Goal: Task Accomplishment & Management: Manage account settings

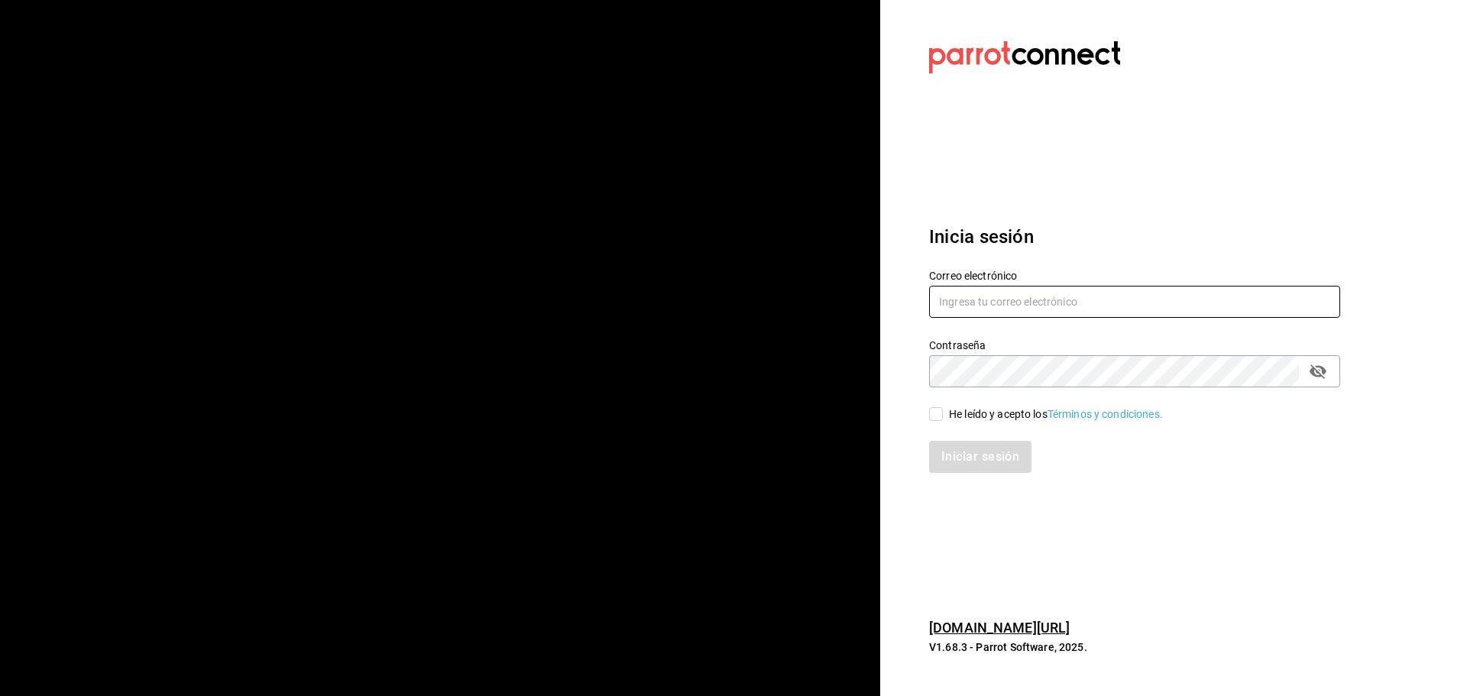
click at [966, 313] on input "text" at bounding box center [1134, 302] width 411 height 32
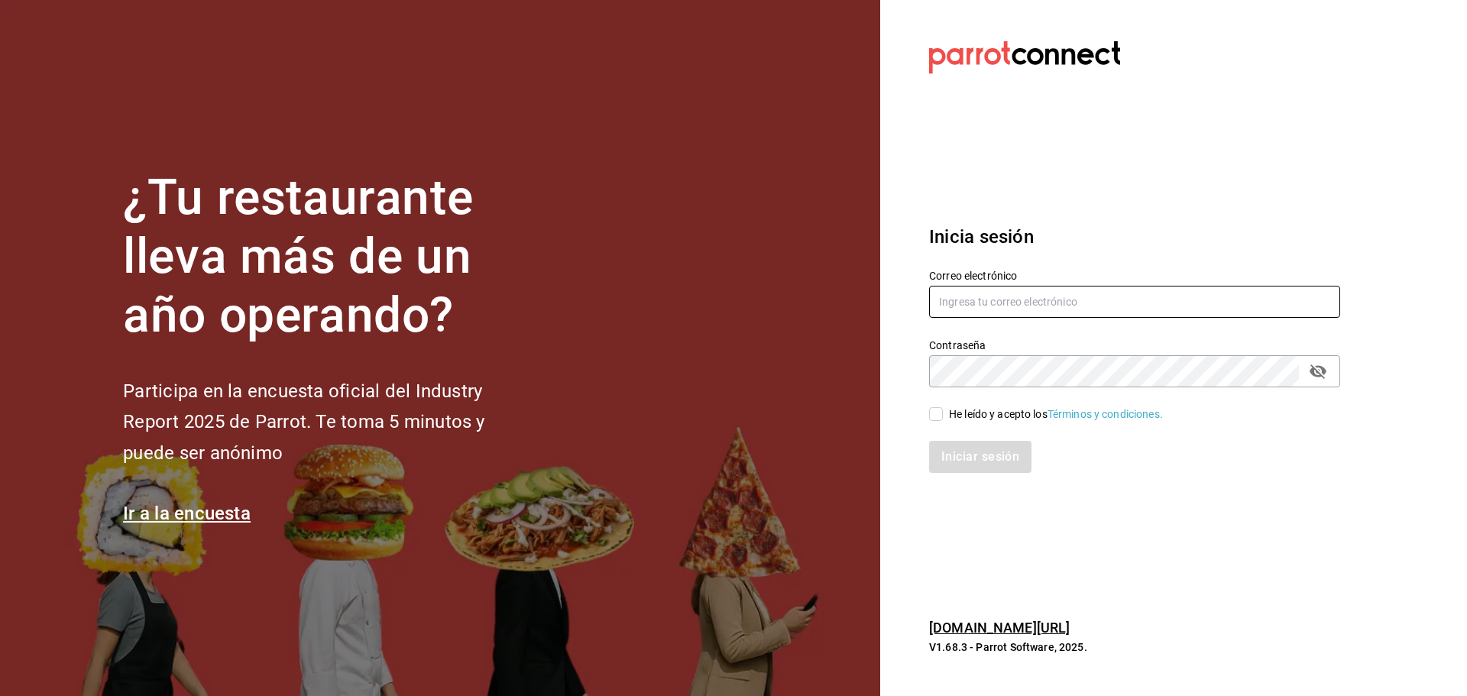
type input "[EMAIL_ADDRESS][DOMAIN_NAME]"
click at [931, 419] on input "He leído y acepto los Términos y condiciones." at bounding box center [936, 414] width 14 height 14
checkbox input "true"
click at [1004, 456] on button "Iniciar sesión" at bounding box center [981, 457] width 104 height 32
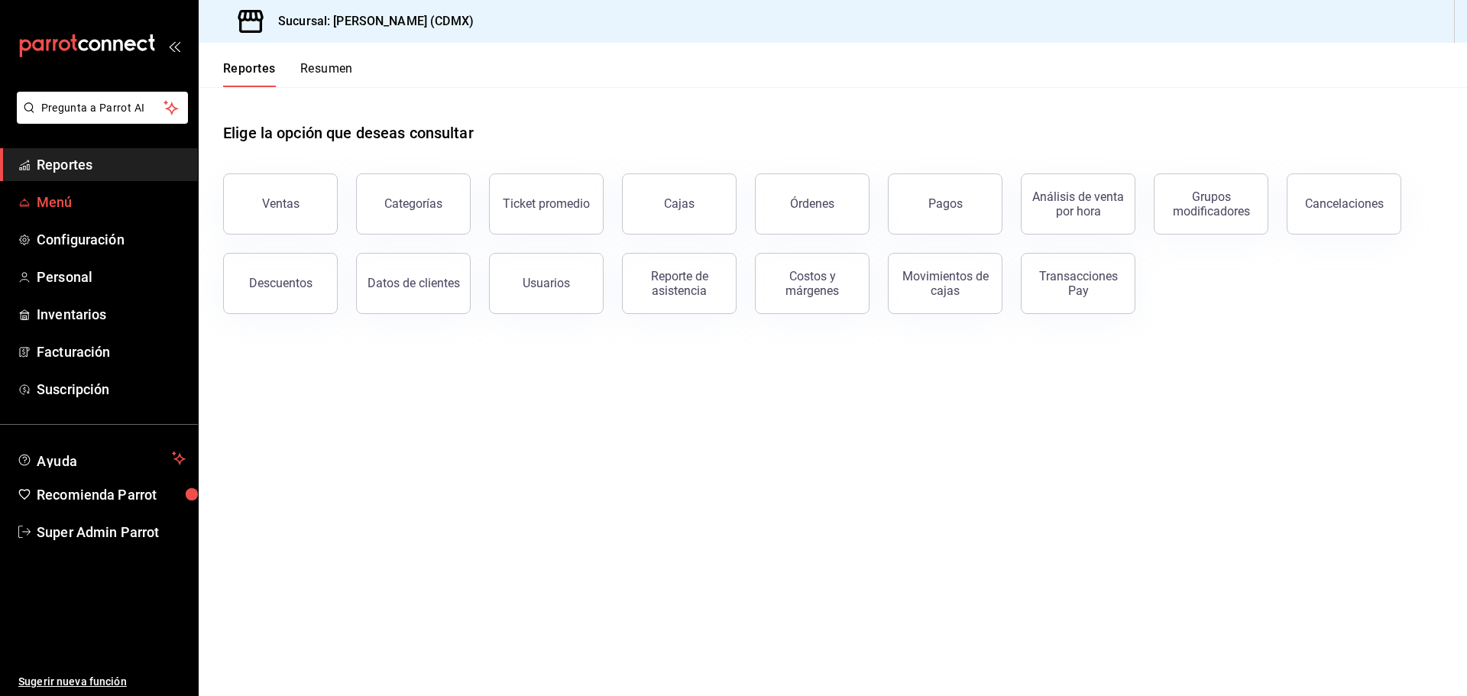
click at [72, 192] on span "Menú" at bounding box center [111, 202] width 149 height 21
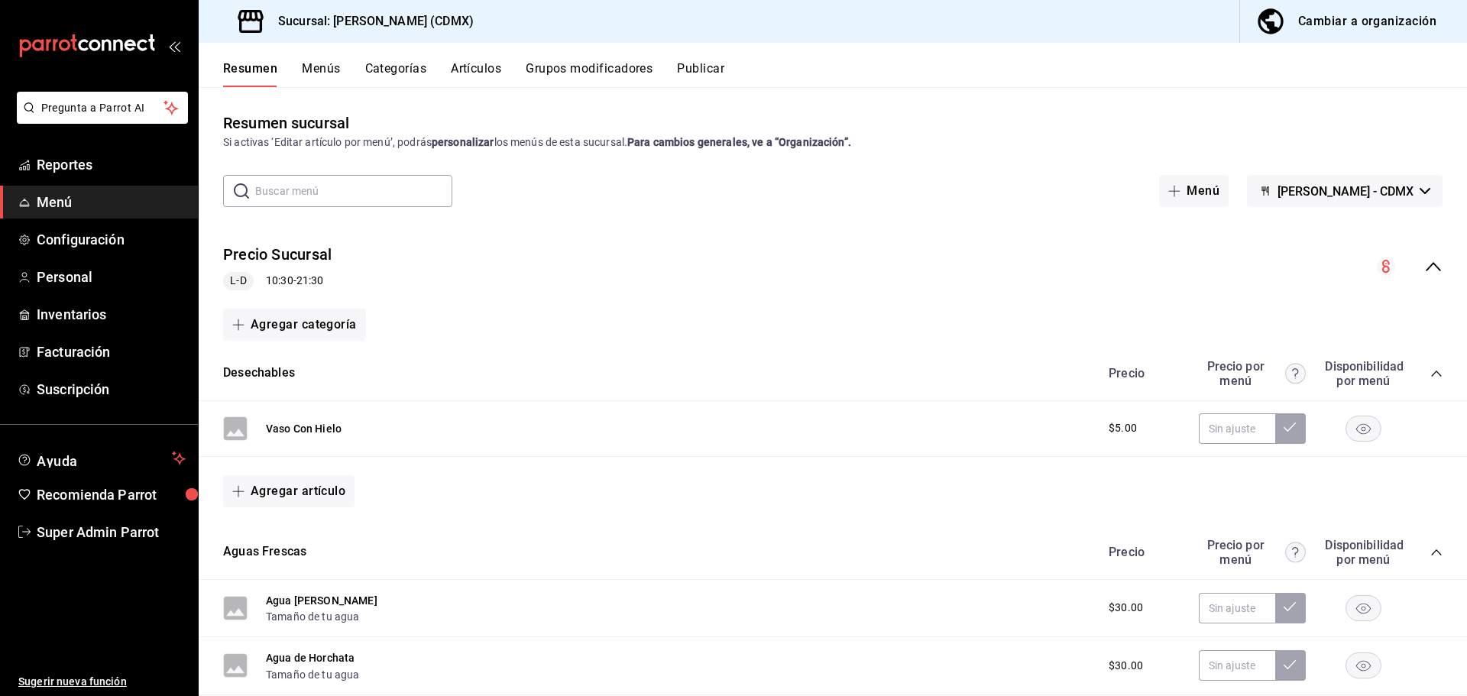
click at [1429, 263] on icon "collapse-menu-row" at bounding box center [1434, 267] width 18 height 18
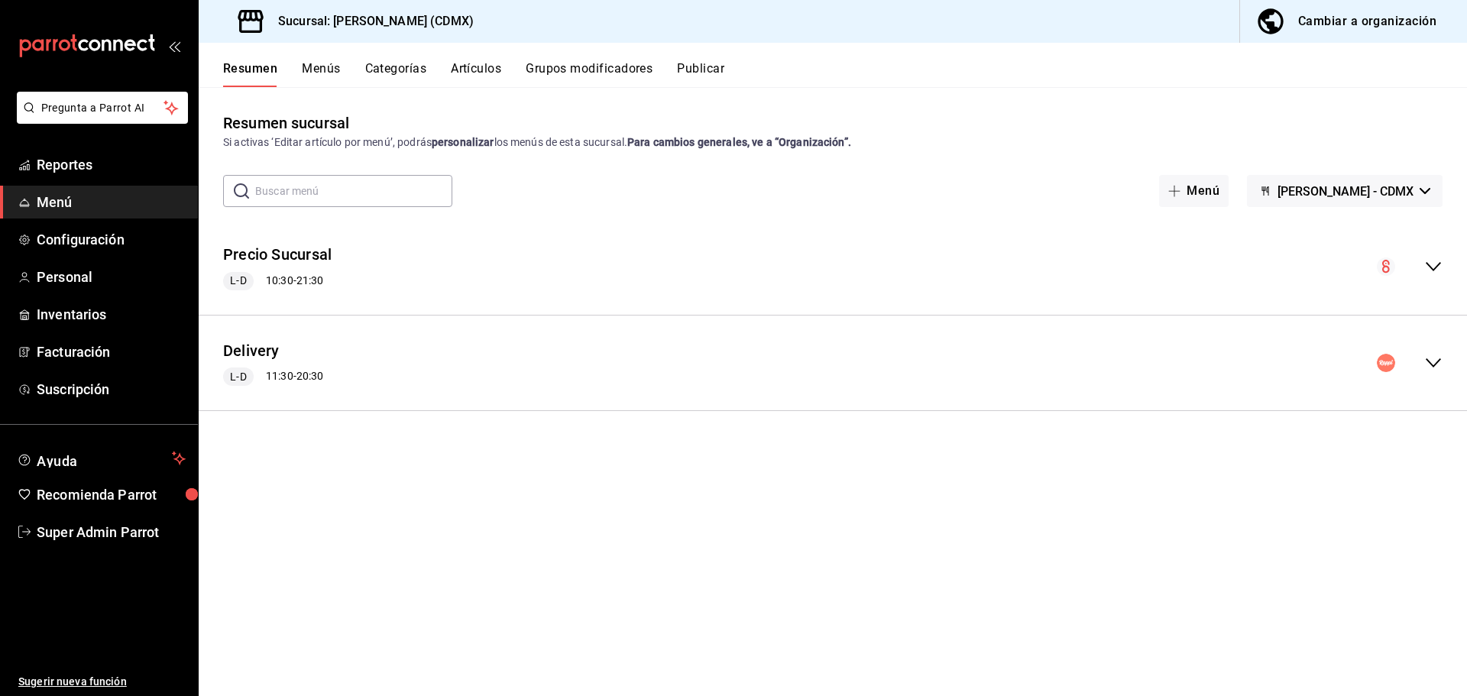
click at [1437, 362] on icon "collapse-menu-row" at bounding box center [1434, 363] width 18 height 18
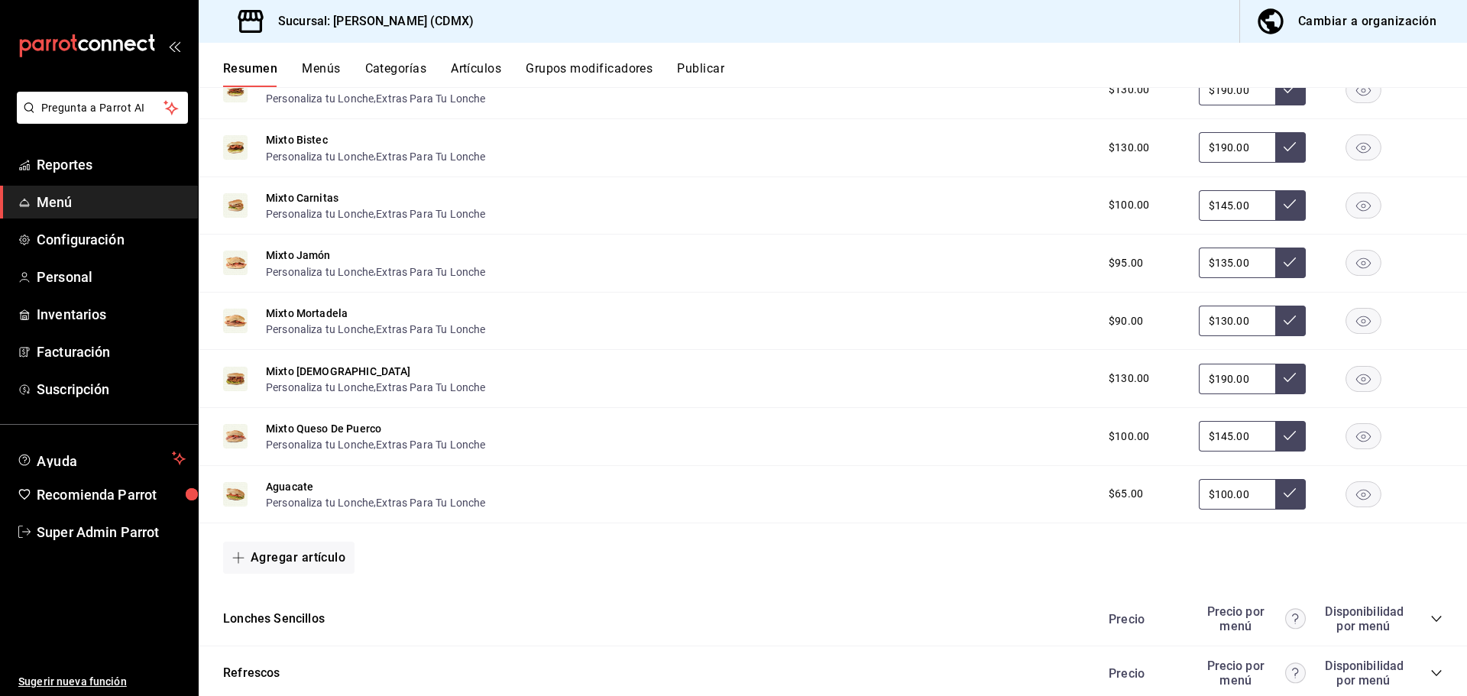
scroll to position [1012, 0]
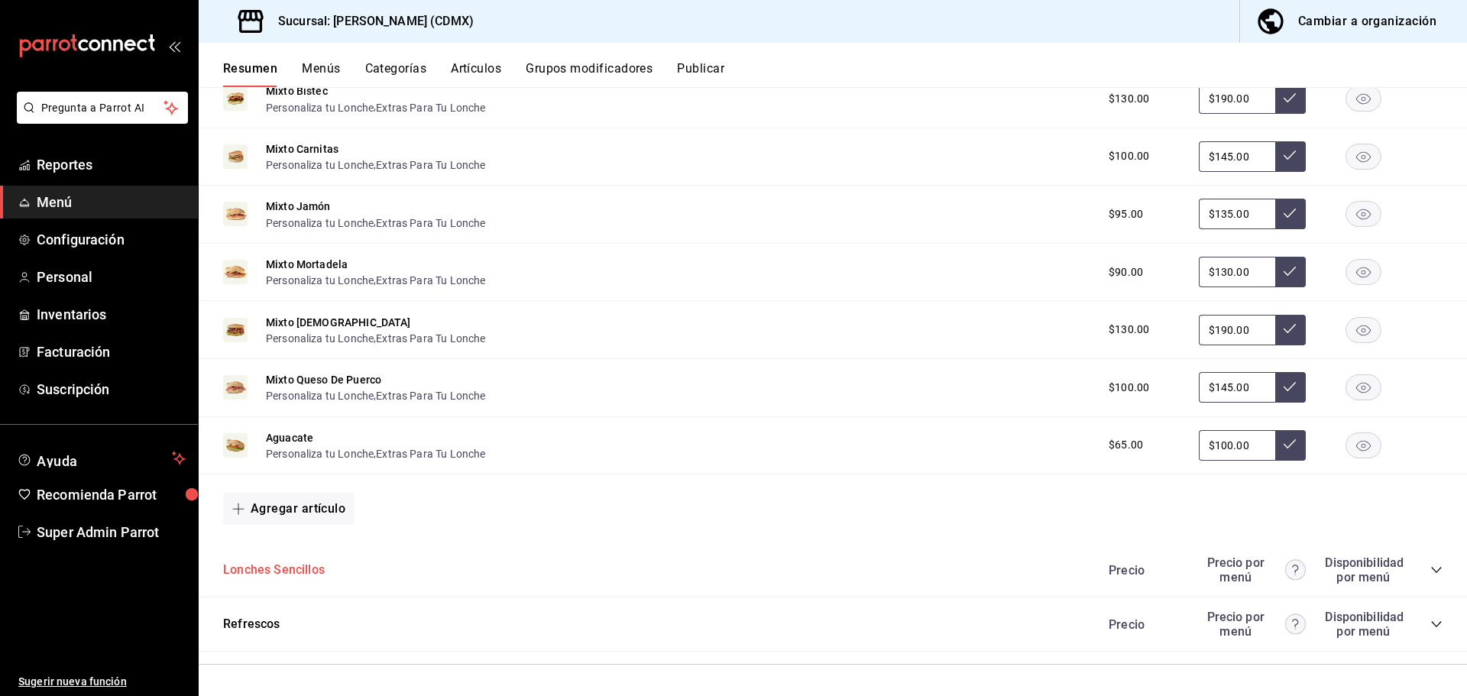
click at [280, 564] on button "Lonches Sencillos" at bounding box center [274, 571] width 102 height 18
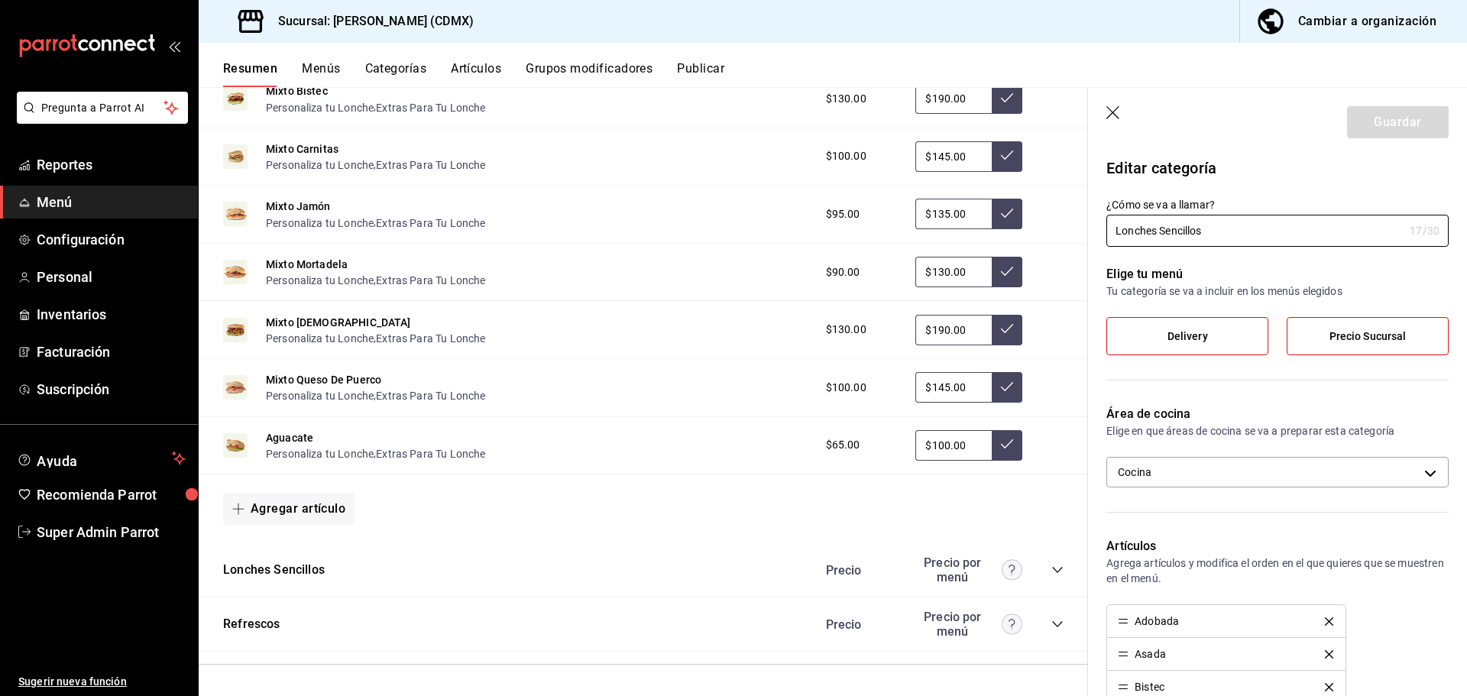
click at [1115, 112] on icon "button" at bounding box center [1114, 113] width 15 height 15
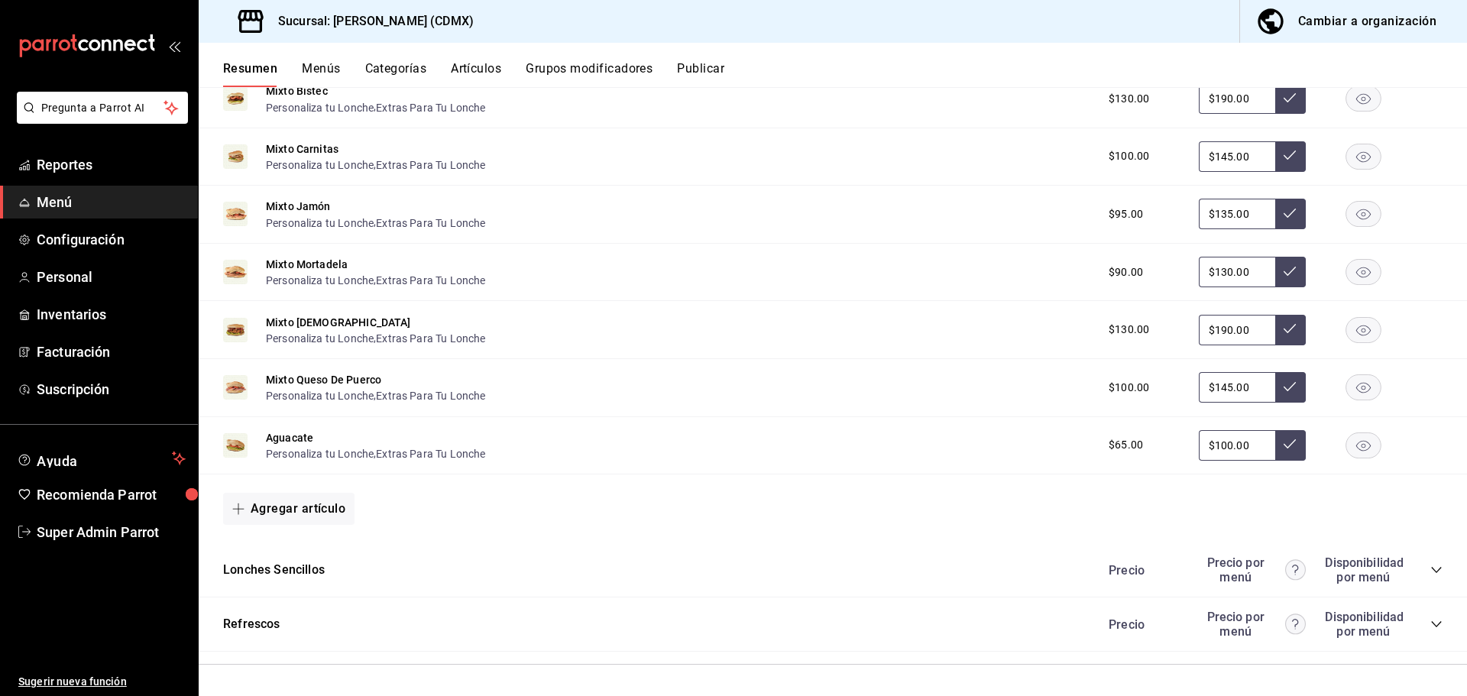
click at [1431, 572] on icon "collapse-category-row" at bounding box center [1437, 570] width 12 height 12
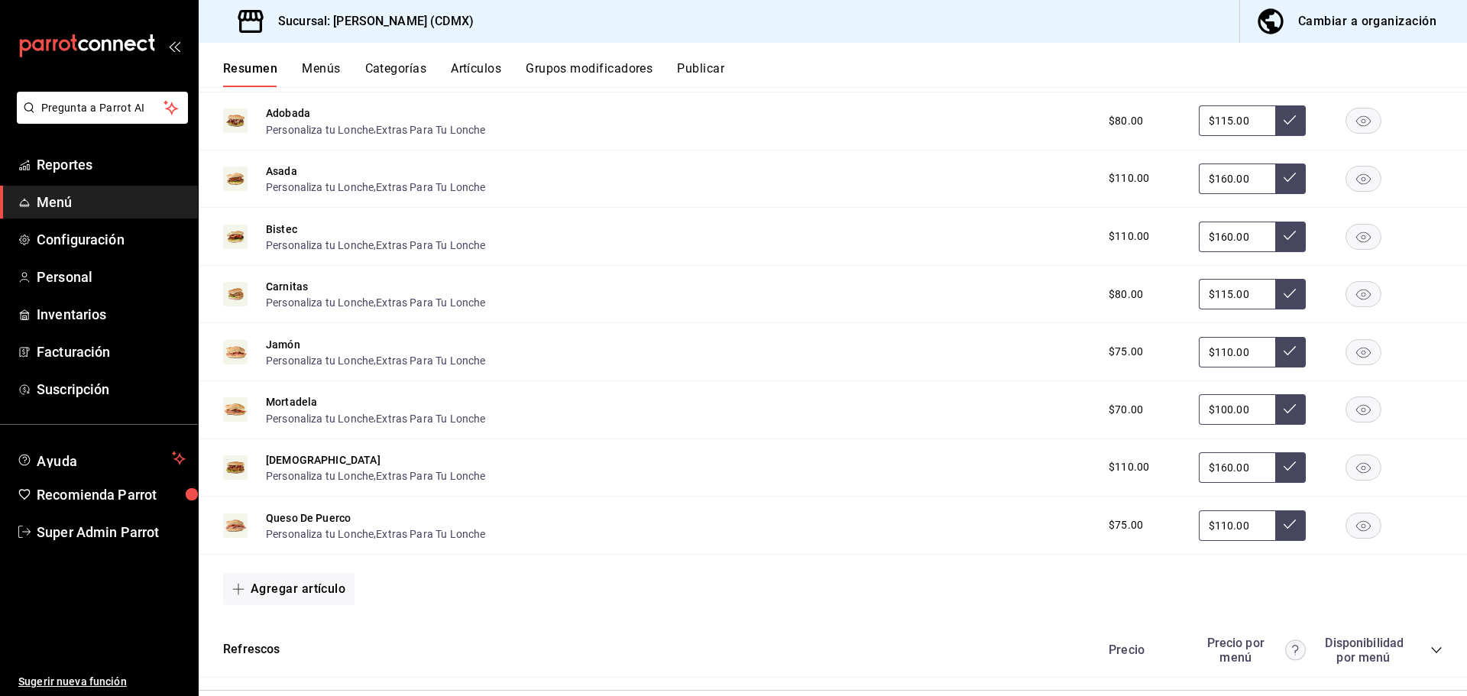
scroll to position [1543, 0]
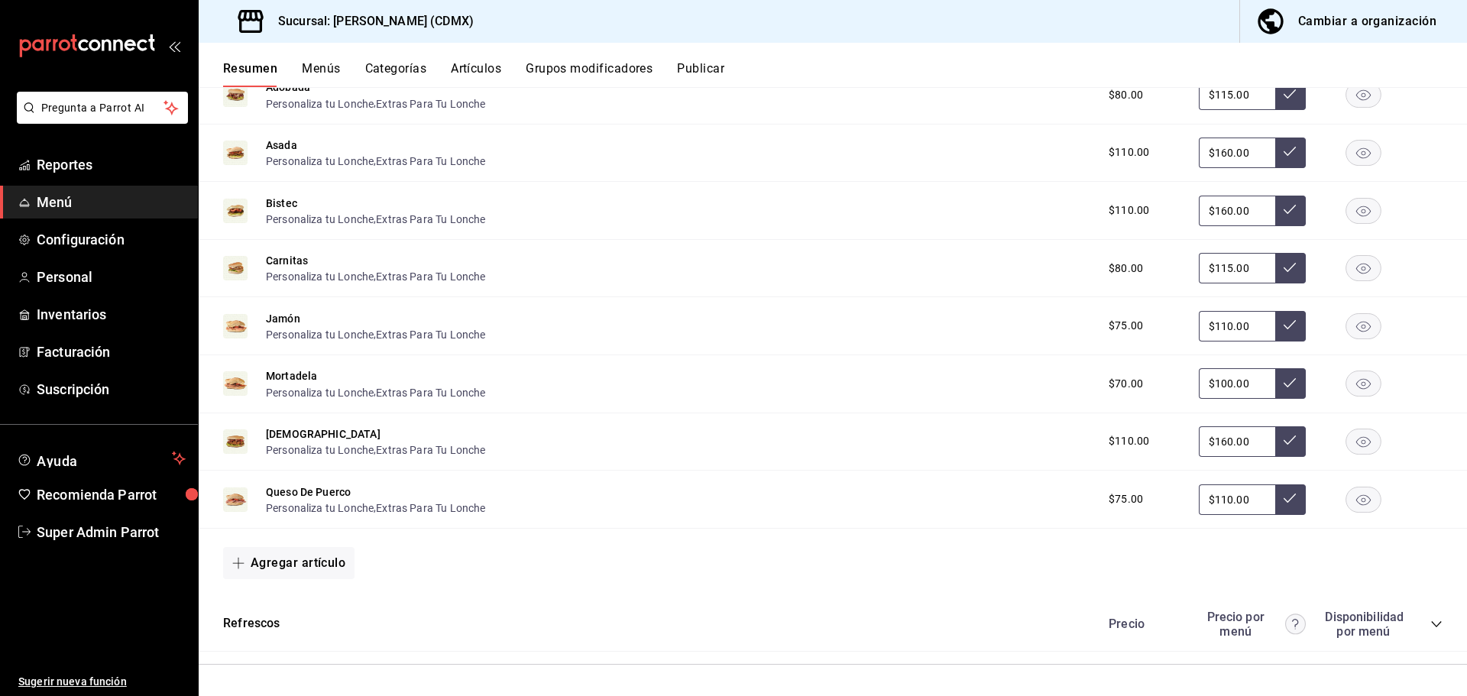
click at [1431, 619] on icon "collapse-category-row" at bounding box center [1437, 624] width 12 height 12
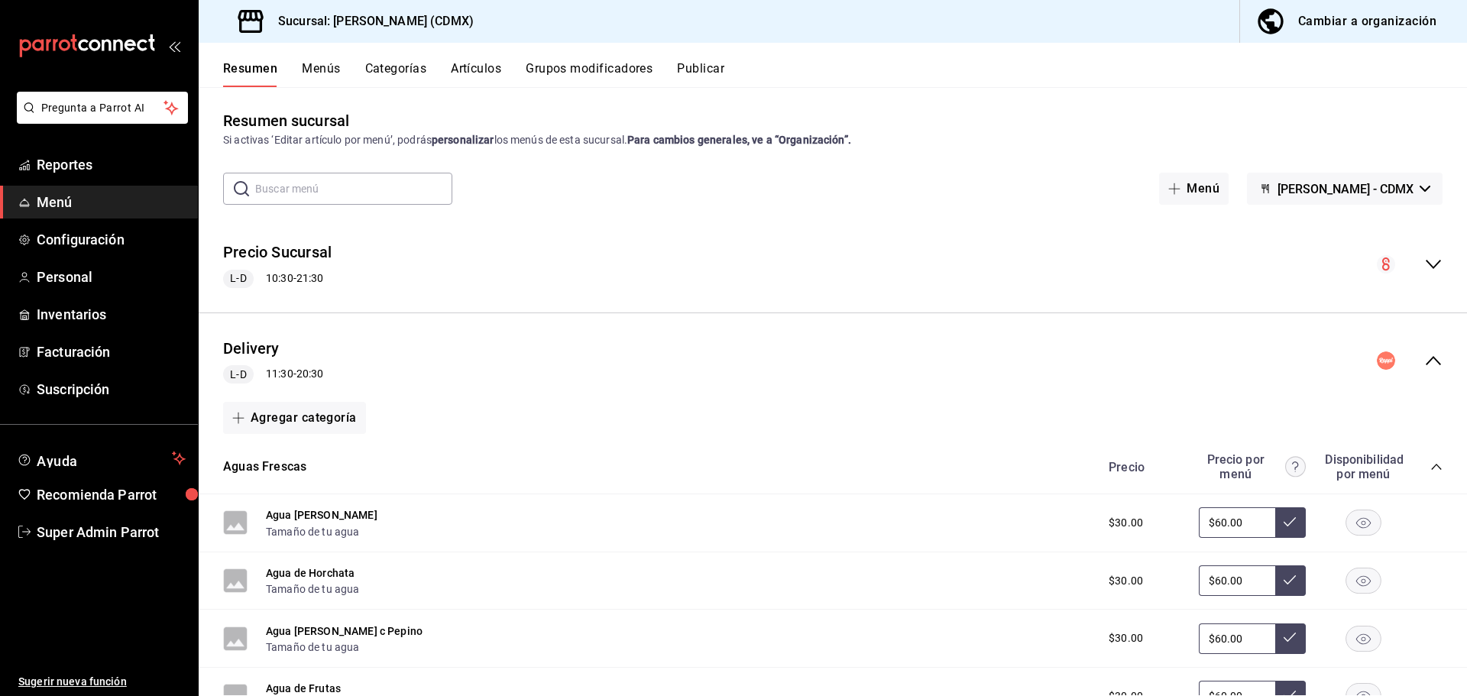
scroll to position [0, 0]
click at [318, 60] on div "Resumen Menús Categorías Artículos Grupos modificadores Publicar" at bounding box center [833, 65] width 1269 height 44
click at [326, 67] on button "Menús" at bounding box center [321, 74] width 38 height 26
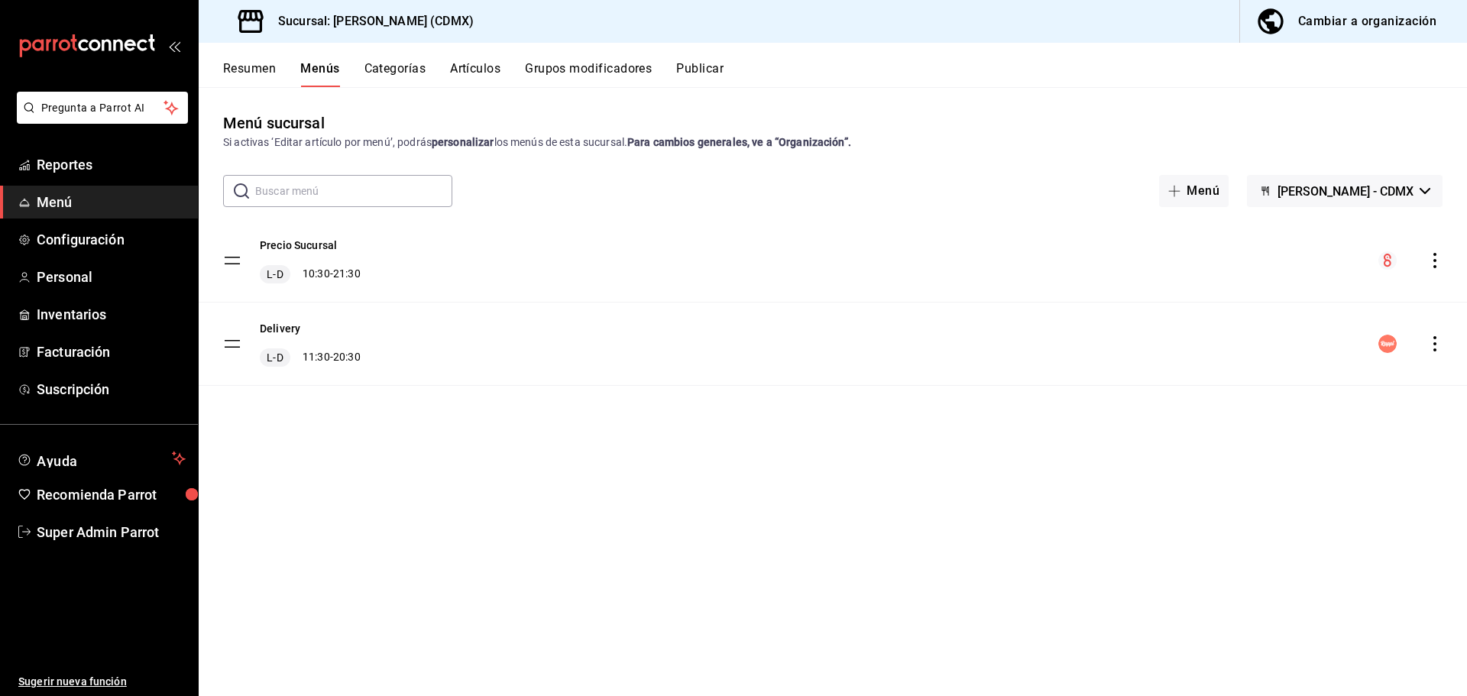
click at [1438, 345] on icon "actions" at bounding box center [1435, 343] width 15 height 15
click at [1208, 432] on li "Previsualizar" at bounding box center [1301, 441] width 238 height 31
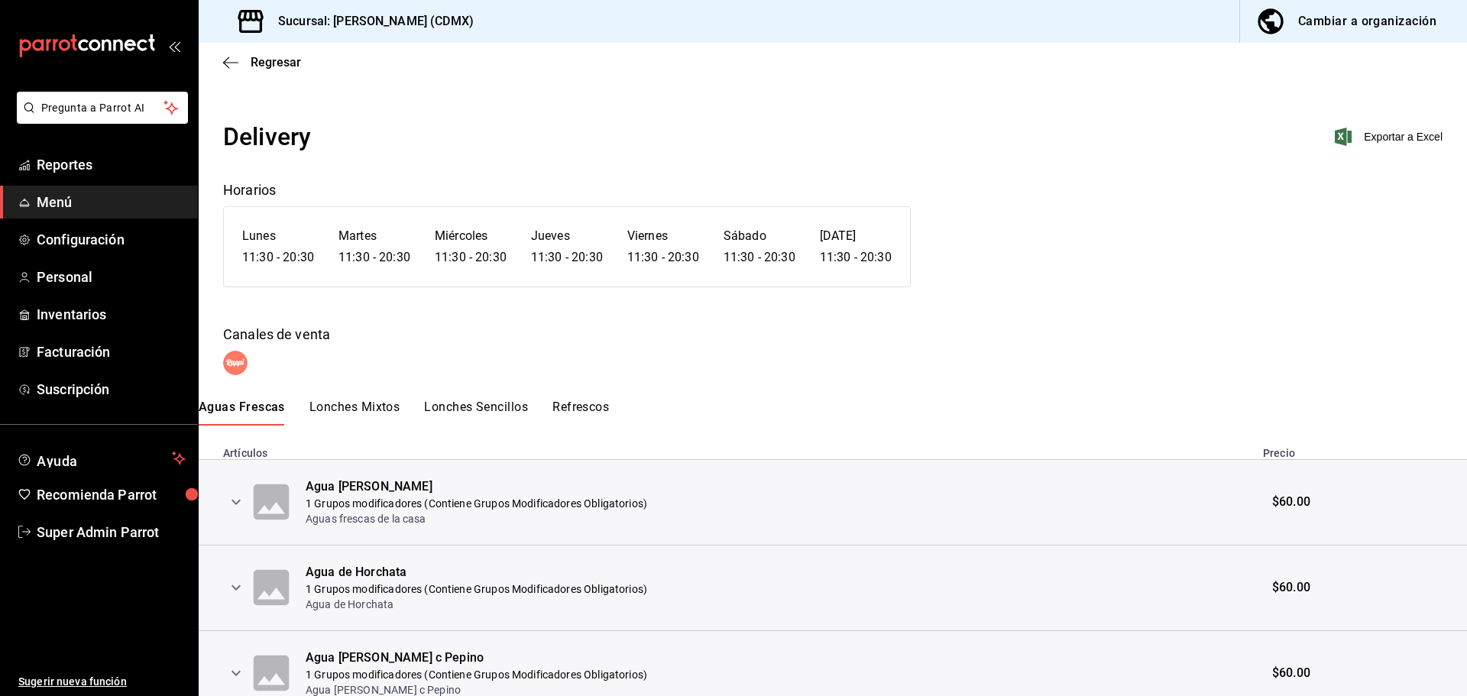
click at [386, 412] on button "Lonches Mixtos" at bounding box center [355, 413] width 90 height 26
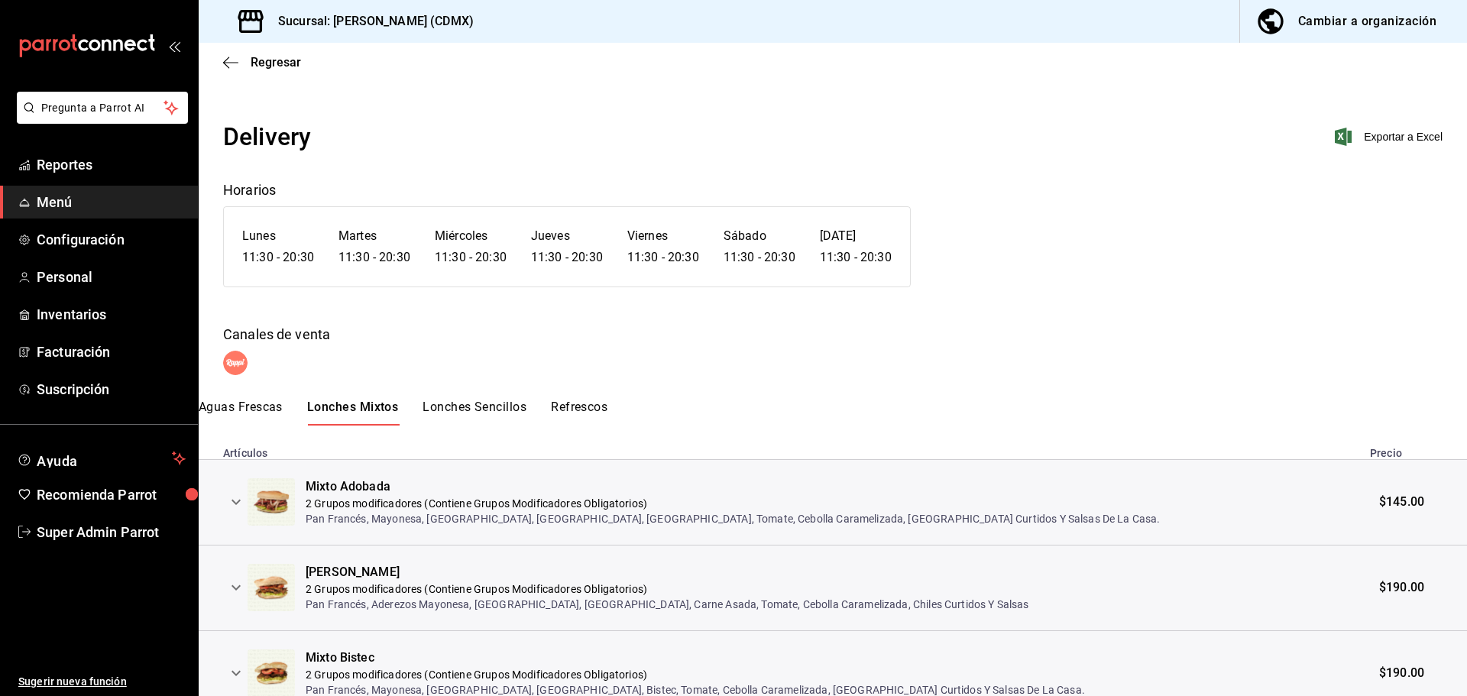
click at [221, 60] on div "Regresar" at bounding box center [833, 62] width 1269 height 39
click at [250, 56] on span "Regresar" at bounding box center [262, 62] width 78 height 15
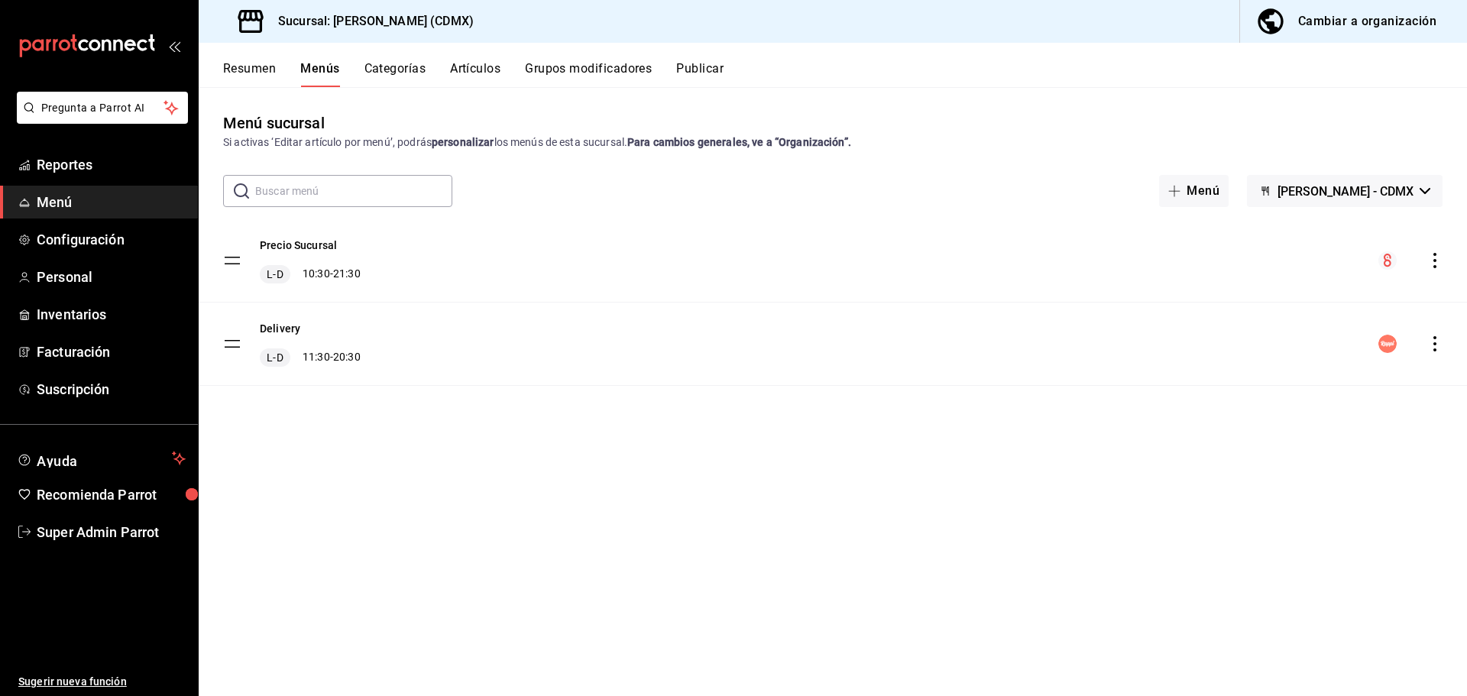
click at [256, 71] on button "Resumen" at bounding box center [249, 74] width 53 height 26
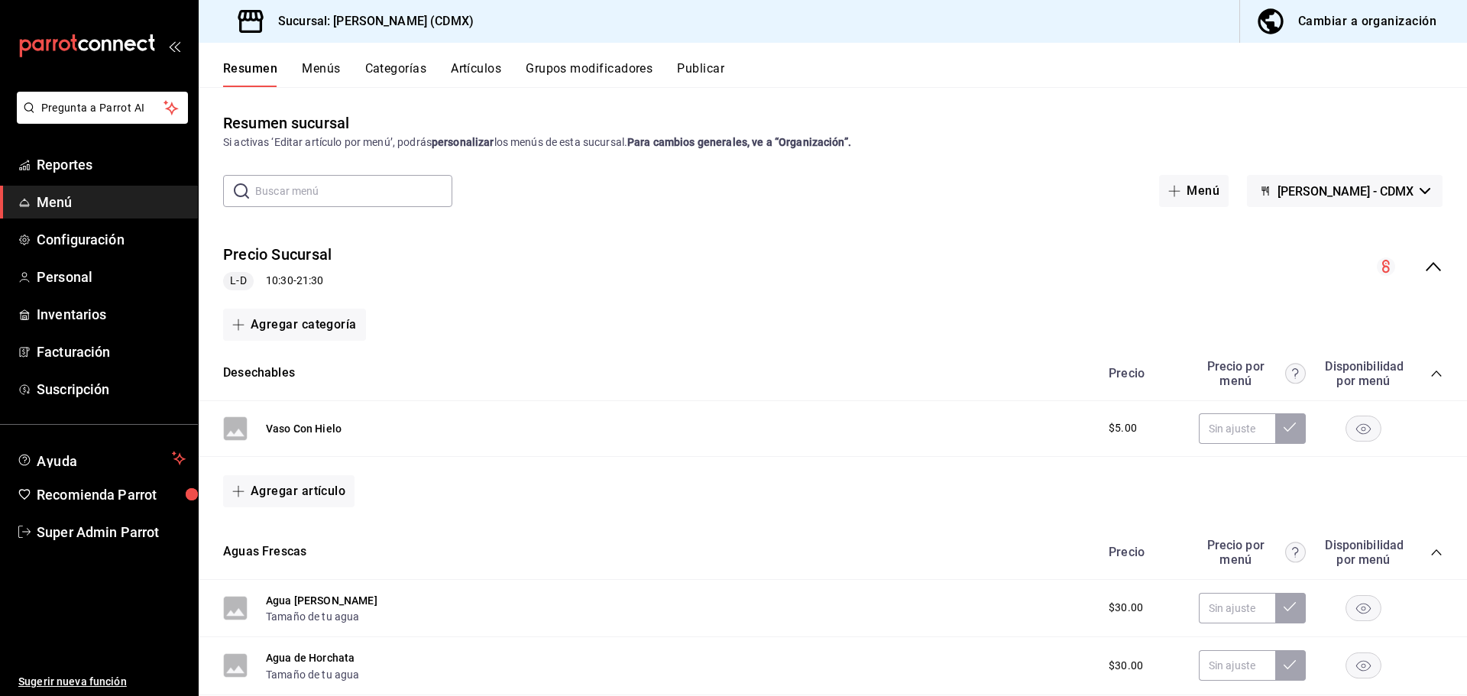
click at [1425, 268] on icon "collapse-menu-row" at bounding box center [1434, 267] width 18 height 18
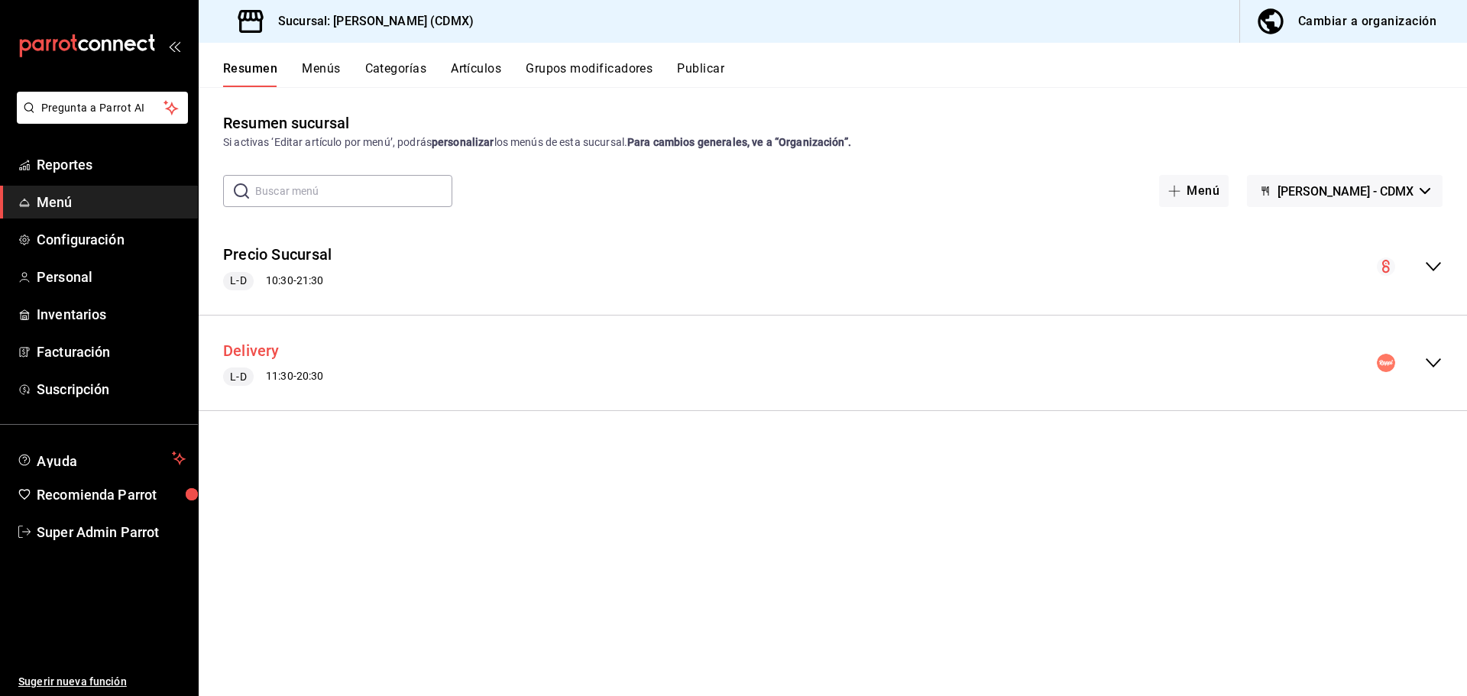
click at [258, 354] on button "Delivery" at bounding box center [251, 351] width 57 height 22
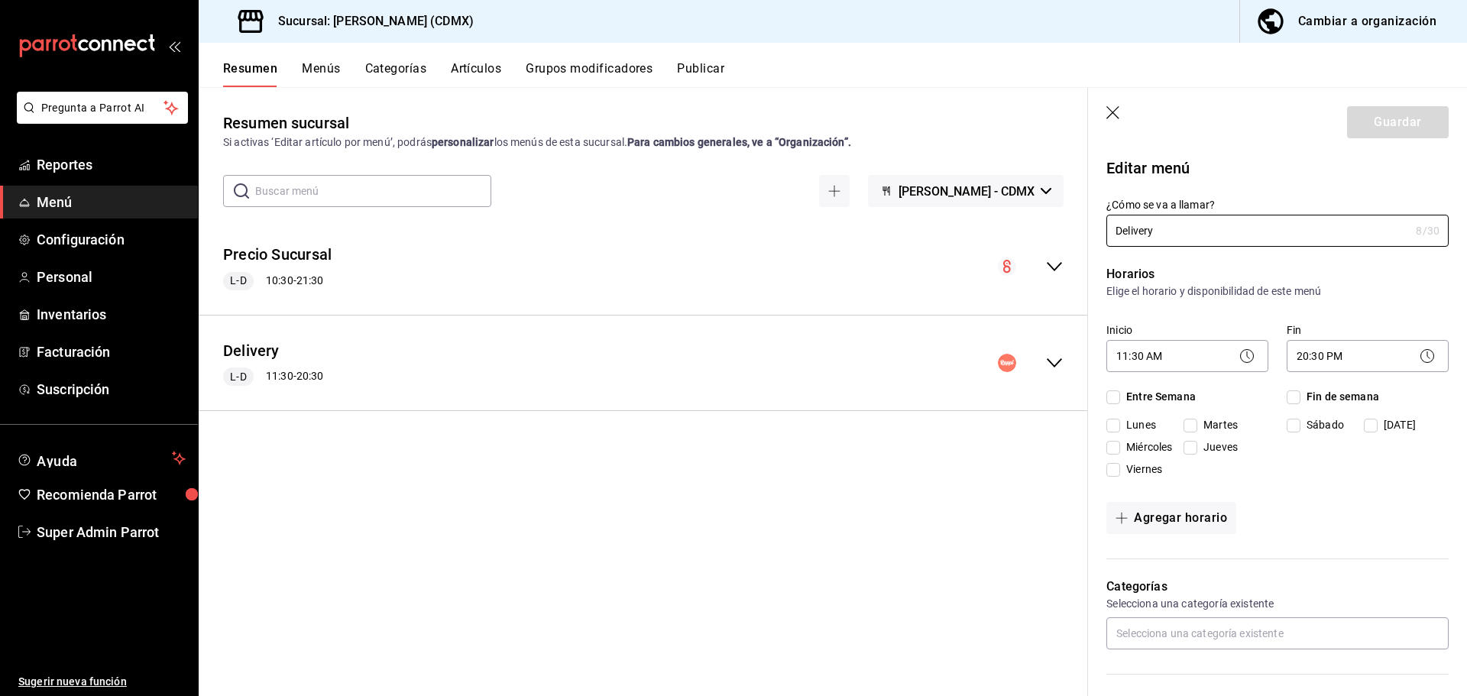
checkbox input "true"
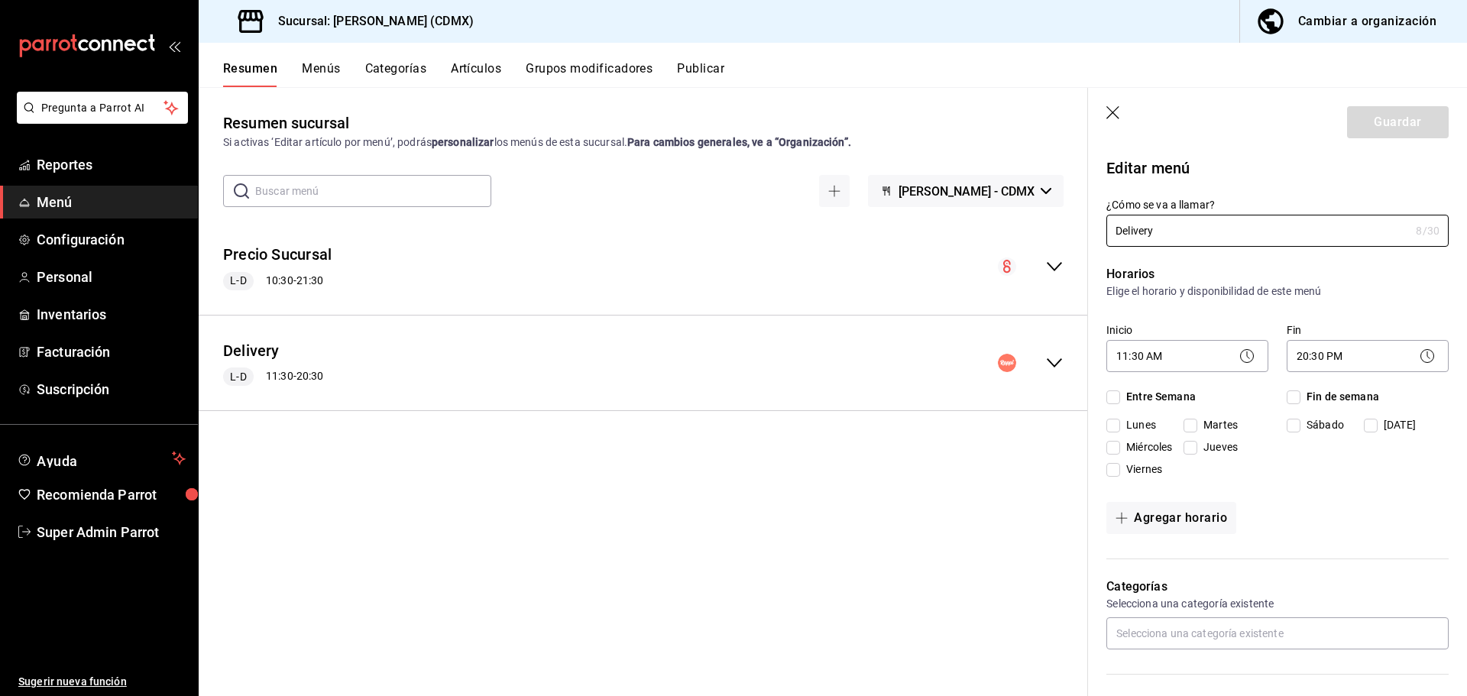
checkbox input "true"
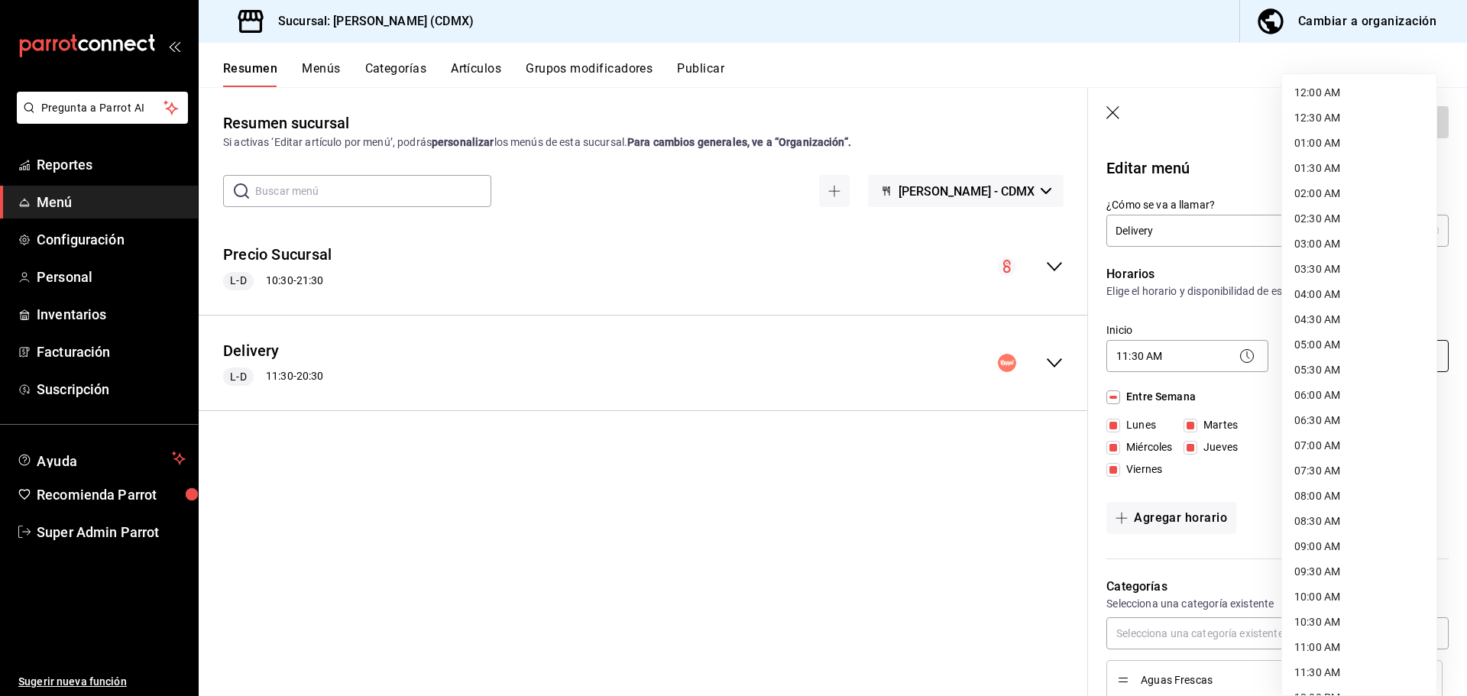
click at [1390, 362] on body "Pregunta a Parrot AI Reportes Menú Configuración Personal Inventarios Facturaci…" at bounding box center [733, 348] width 1467 height 696
click at [884, 546] on div at bounding box center [733, 348] width 1467 height 696
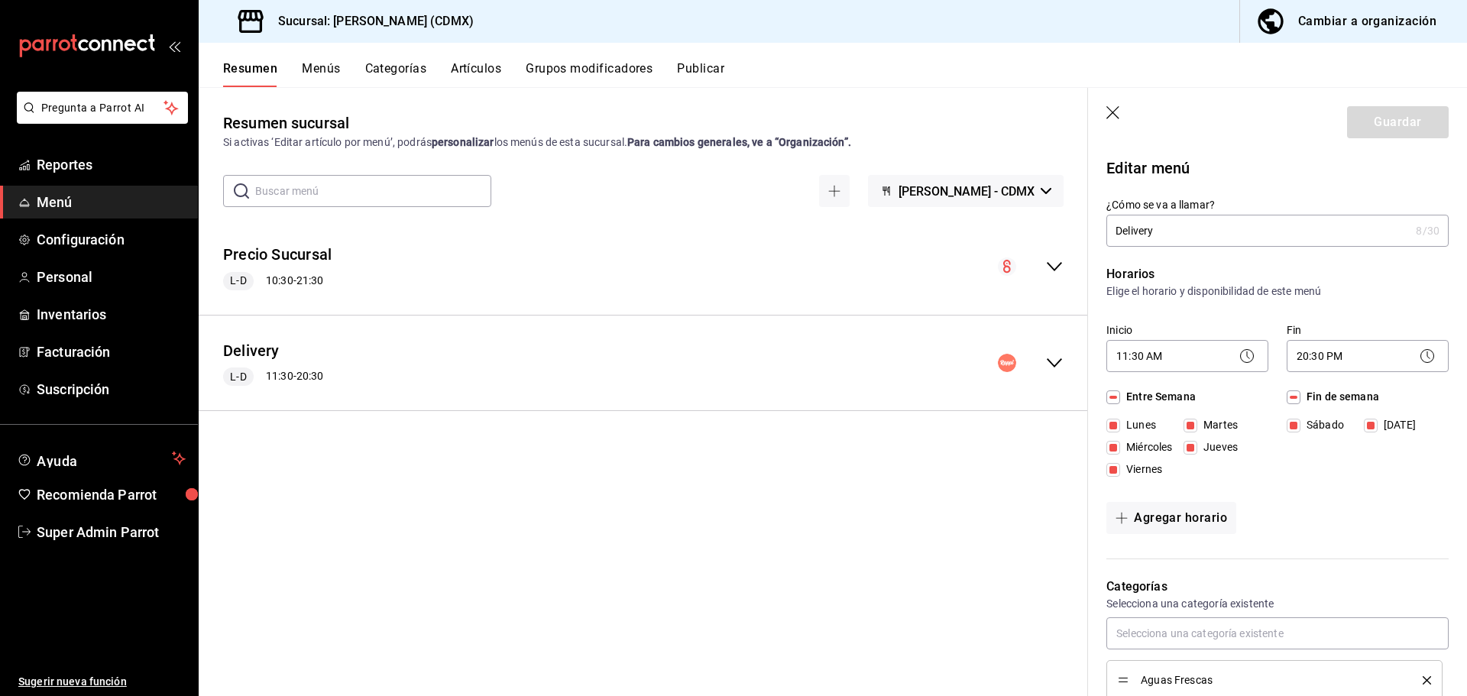
click at [1112, 110] on icon "button" at bounding box center [1114, 113] width 15 height 15
checkbox input "false"
type input "1756086565515"
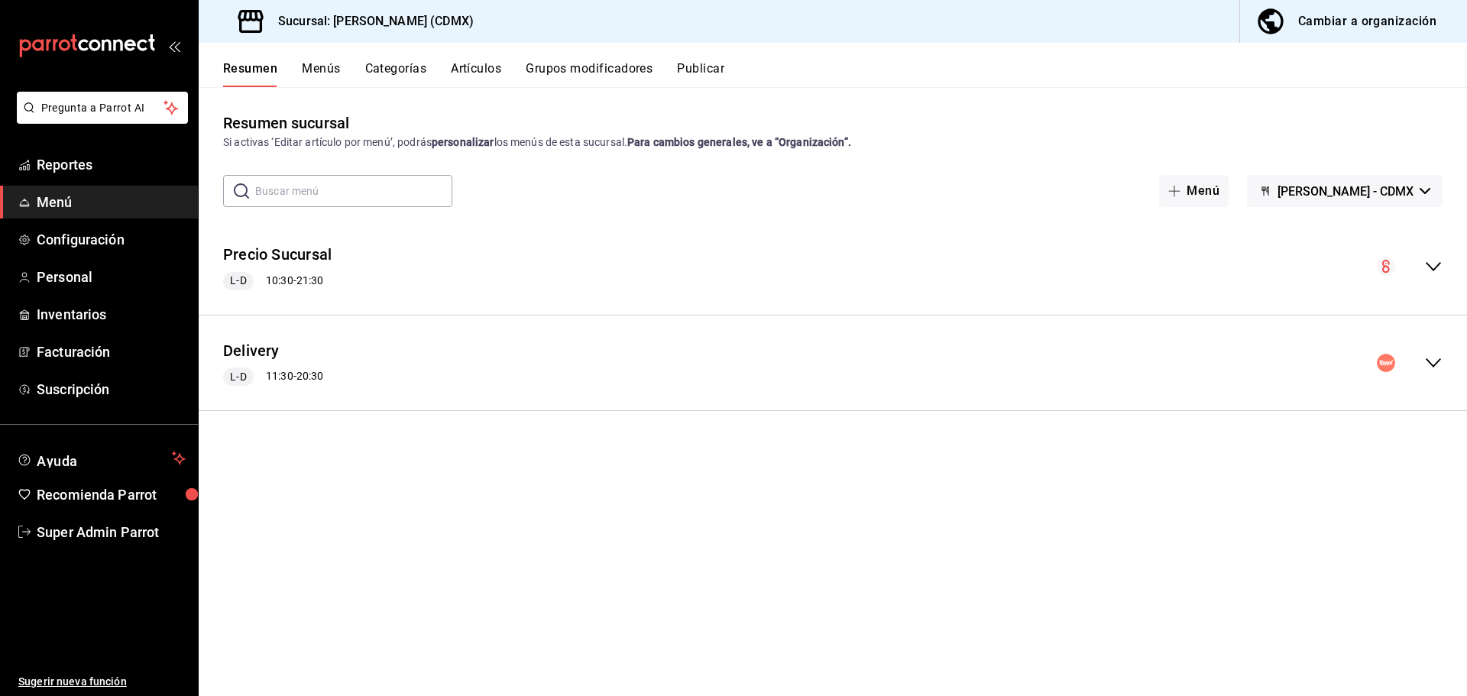
checkbox input "false"
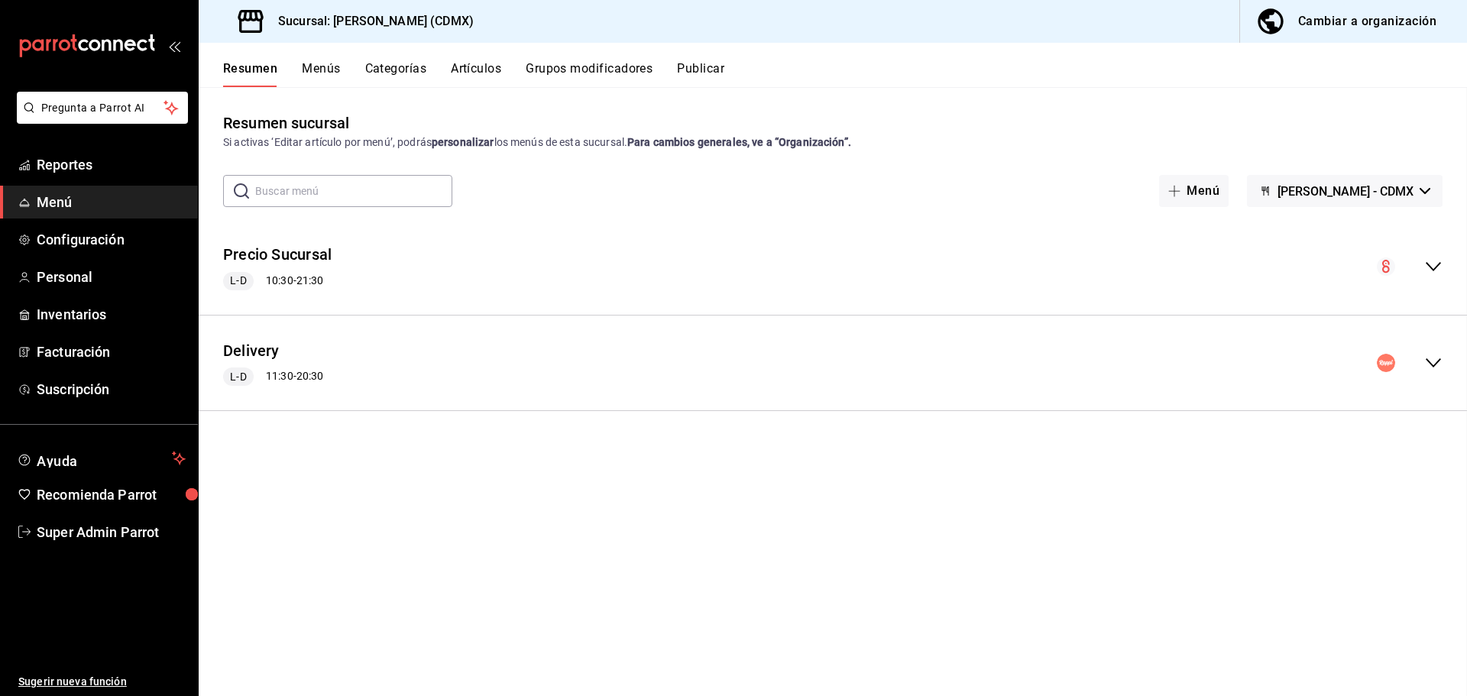
checkbox input "false"
